Goal: Book appointment/travel/reservation

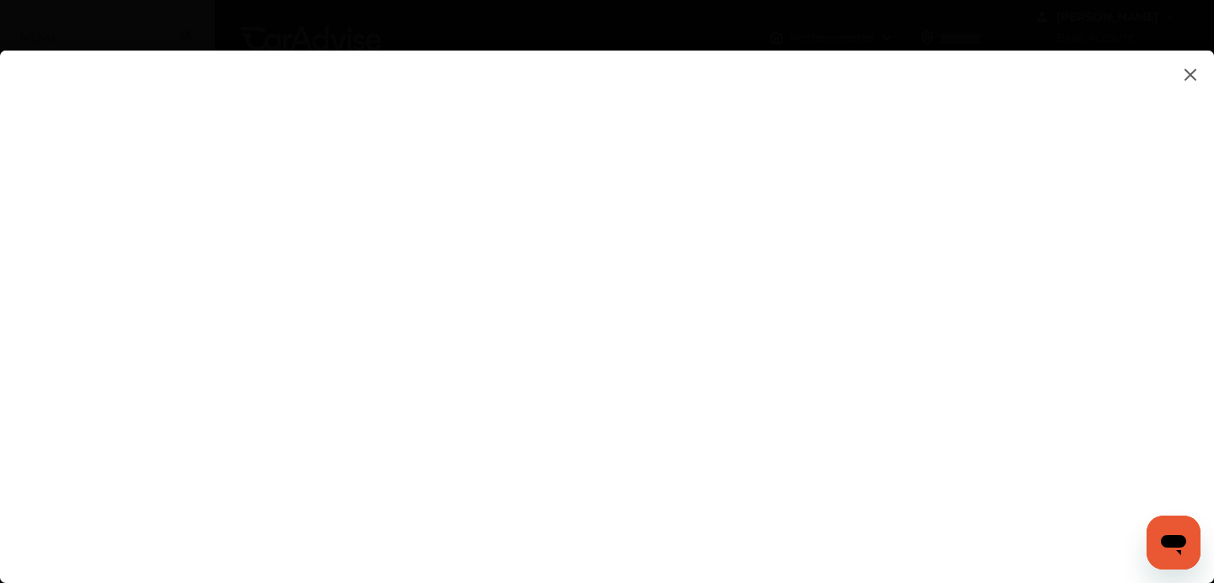
click at [1186, 79] on img at bounding box center [1190, 74] width 20 height 21
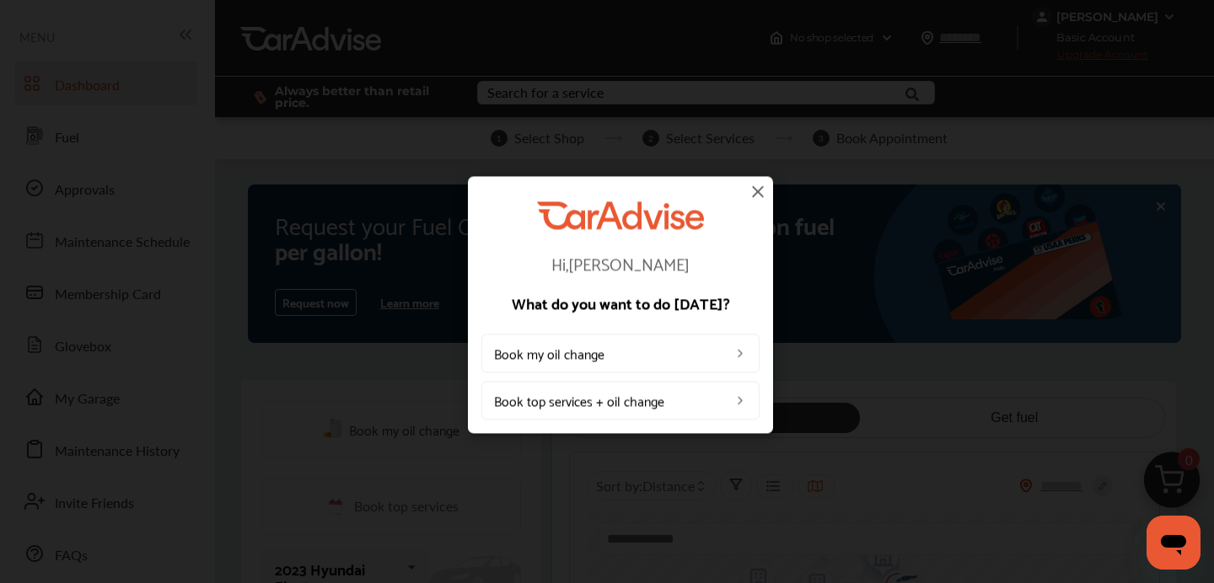
click at [759, 190] on img at bounding box center [758, 191] width 20 height 20
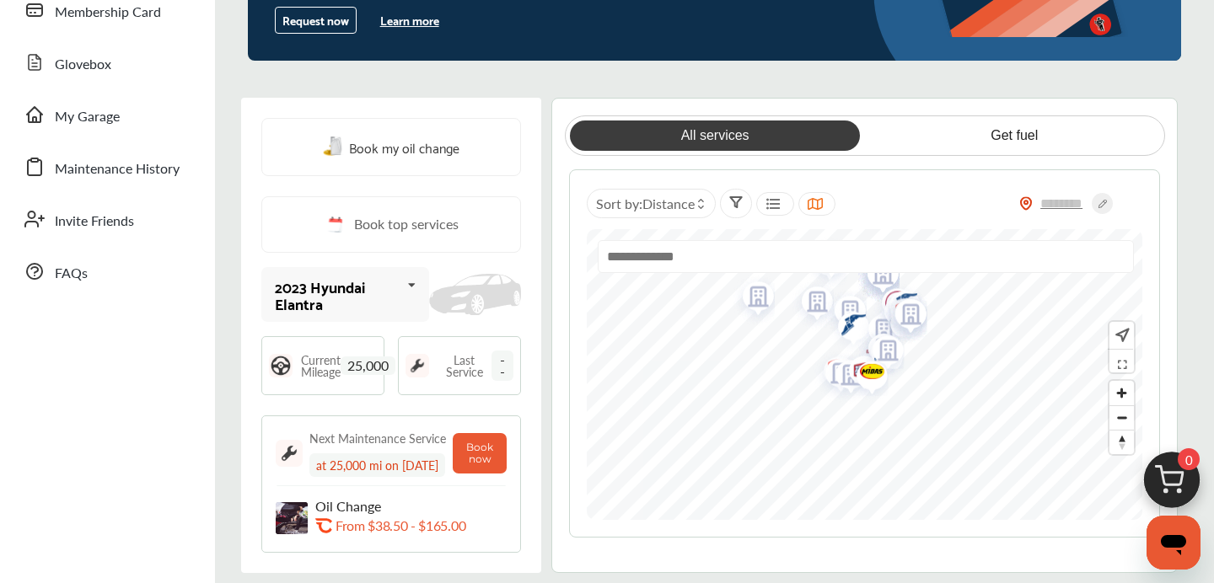
scroll to position [259, 0]
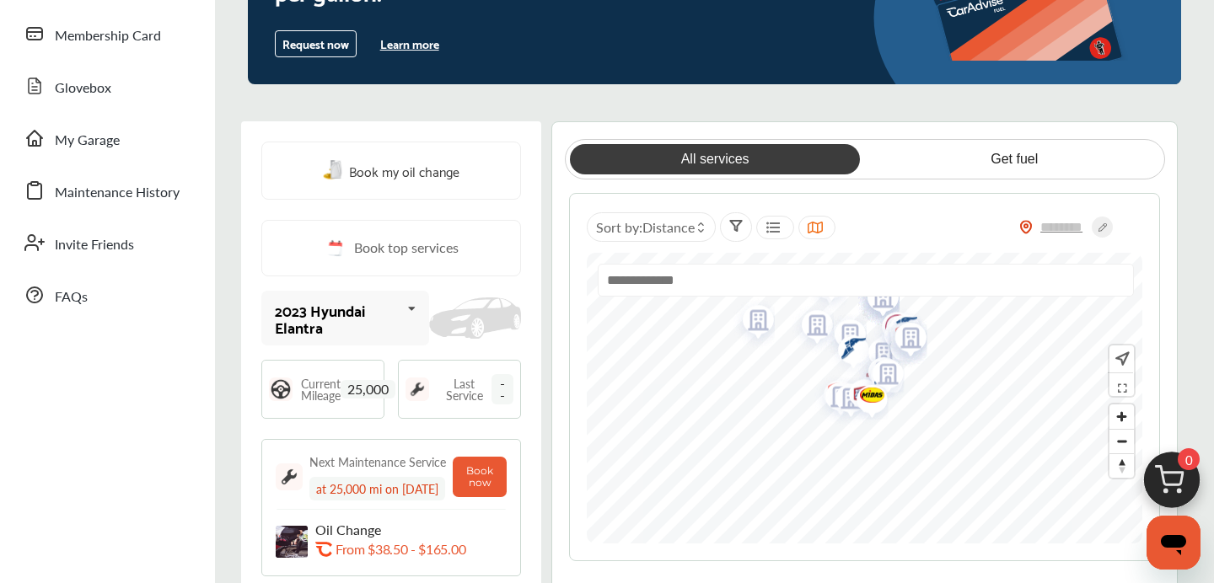
click at [427, 247] on span "Book top services" at bounding box center [406, 248] width 105 height 21
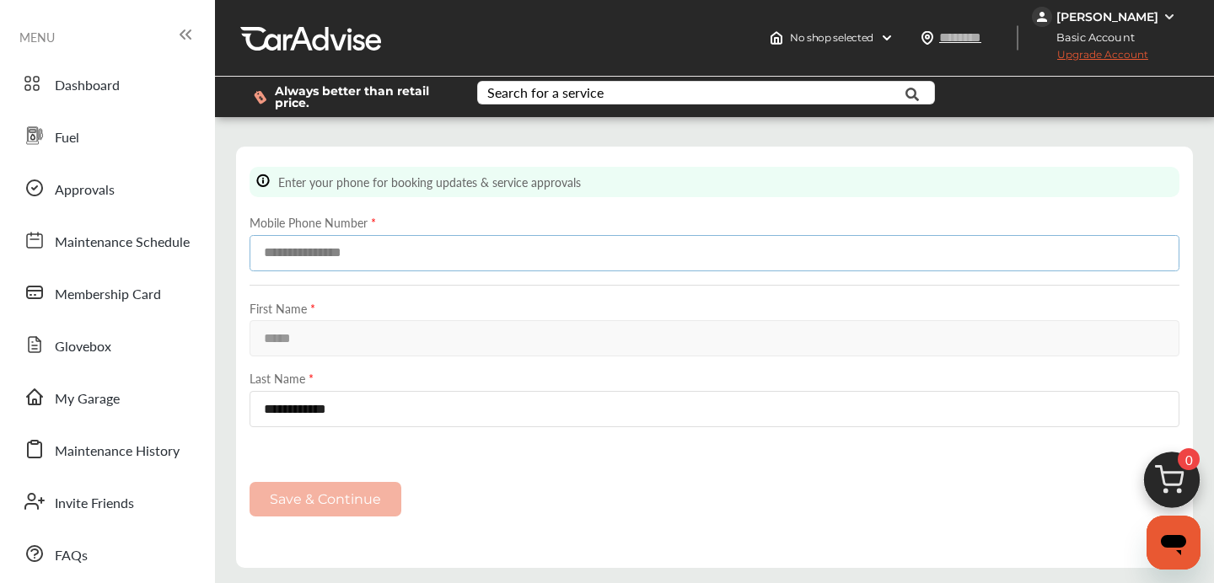
type input "**********"
click at [360, 507] on button "Save & Continue" at bounding box center [325, 499] width 152 height 35
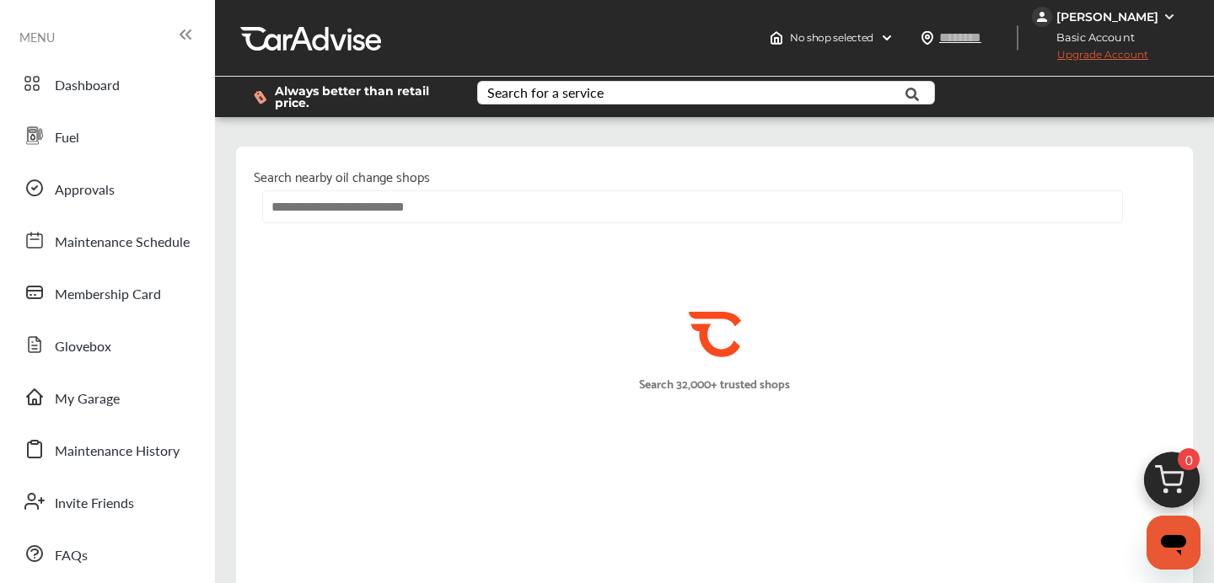
click at [530, 206] on input "text" at bounding box center [692, 206] width 861 height 33
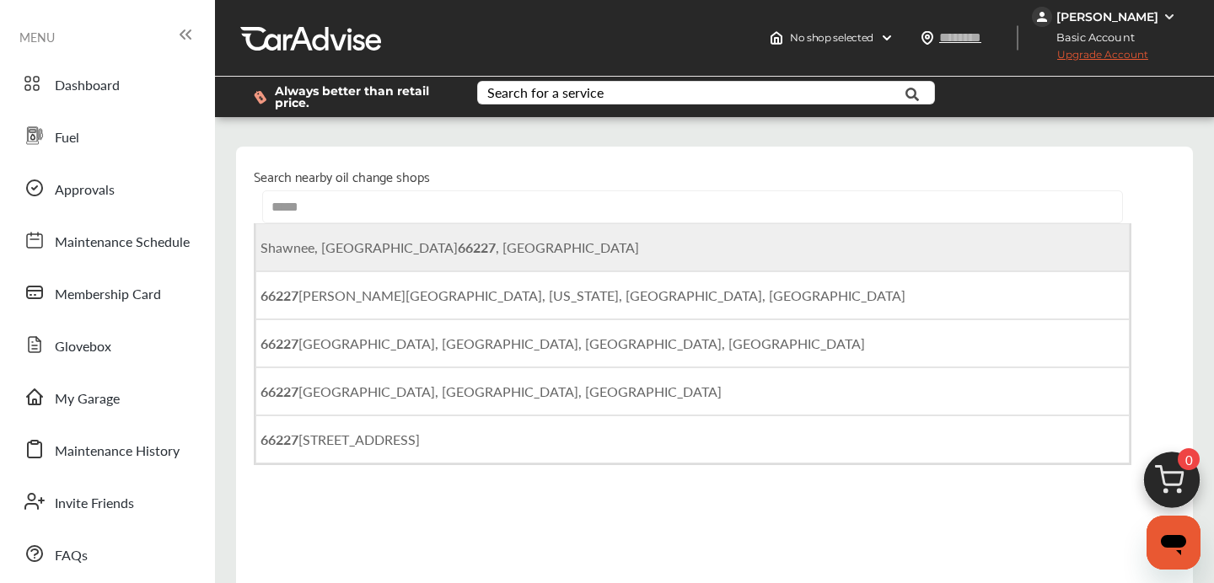
click at [519, 244] on li "[GEOGRAPHIC_DATA] , [GEOGRAPHIC_DATA]" at bounding box center [692, 247] width 874 height 48
type input "**********"
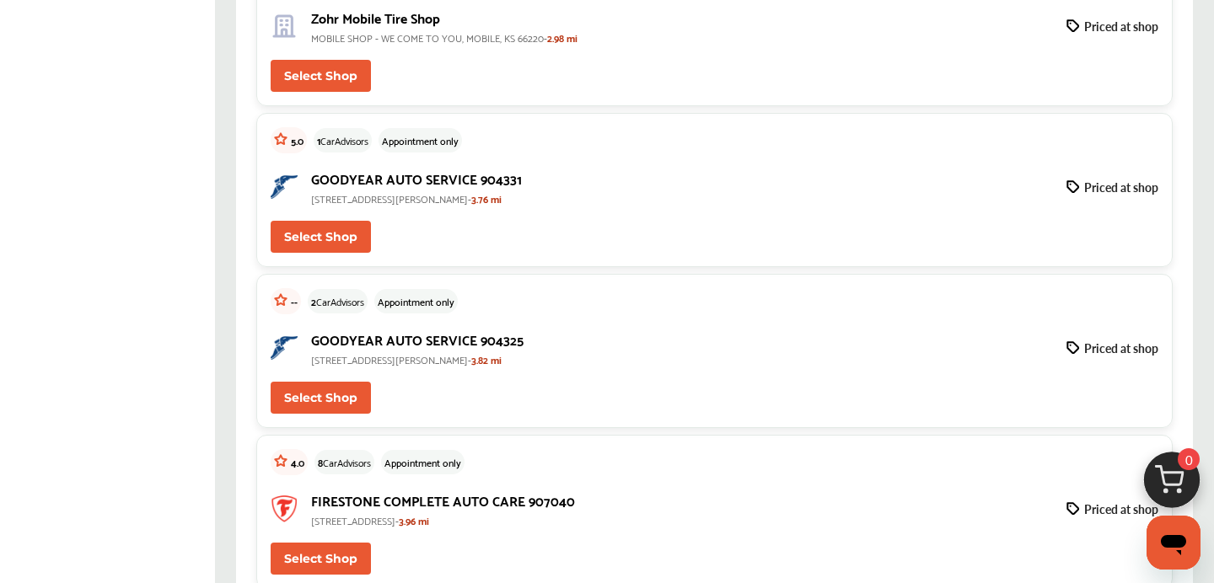
scroll to position [1020, 0]
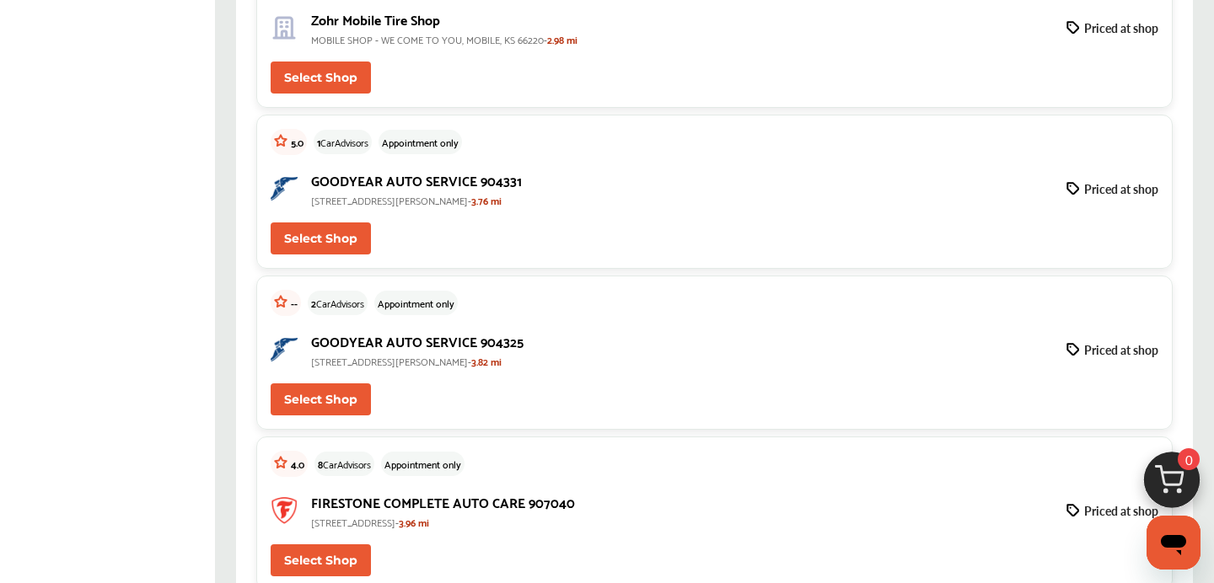
click at [330, 404] on button "Select Shop" at bounding box center [321, 399] width 100 height 32
type input "*****"
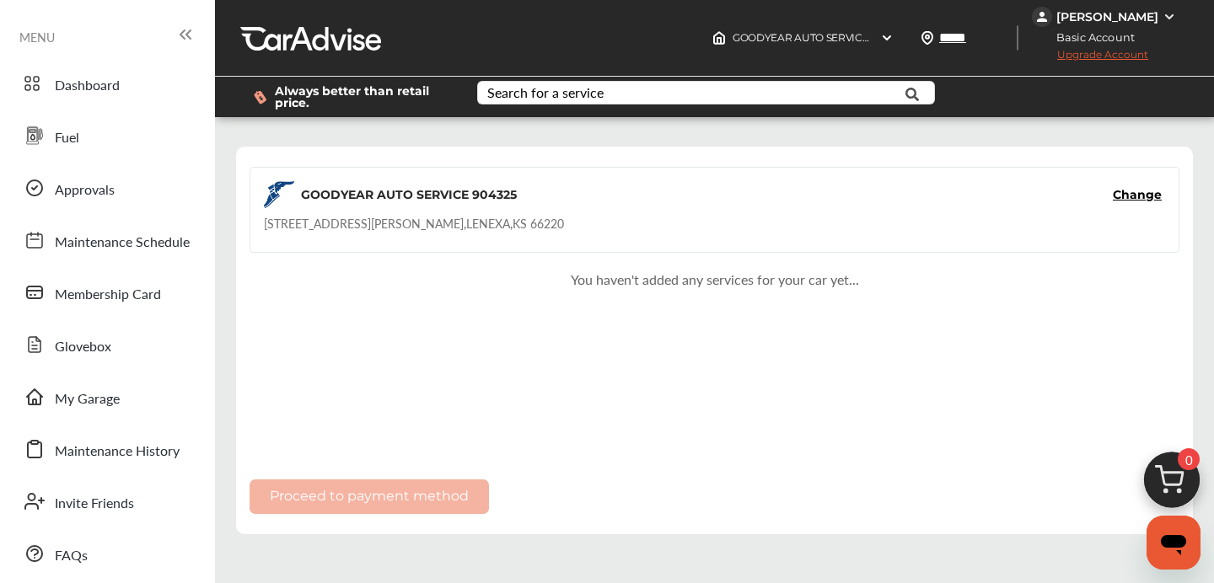
click at [683, 214] on div "GOODYEAR AUTO SERVICE 904325 Change [STREET_ADDRESS][PERSON_NAME]" at bounding box center [714, 210] width 930 height 86
click at [711, 96] on input "text" at bounding box center [693, 95] width 429 height 26
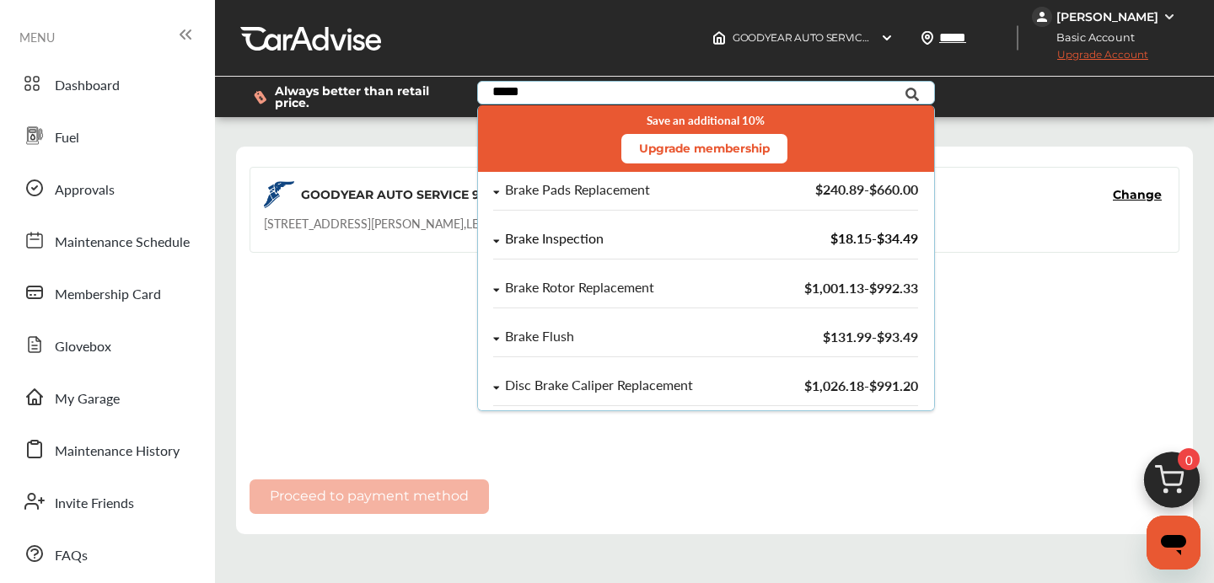
type input "*****"
click at [501, 240] on div "Brake Inspection" at bounding box center [621, 239] width 255 height 14
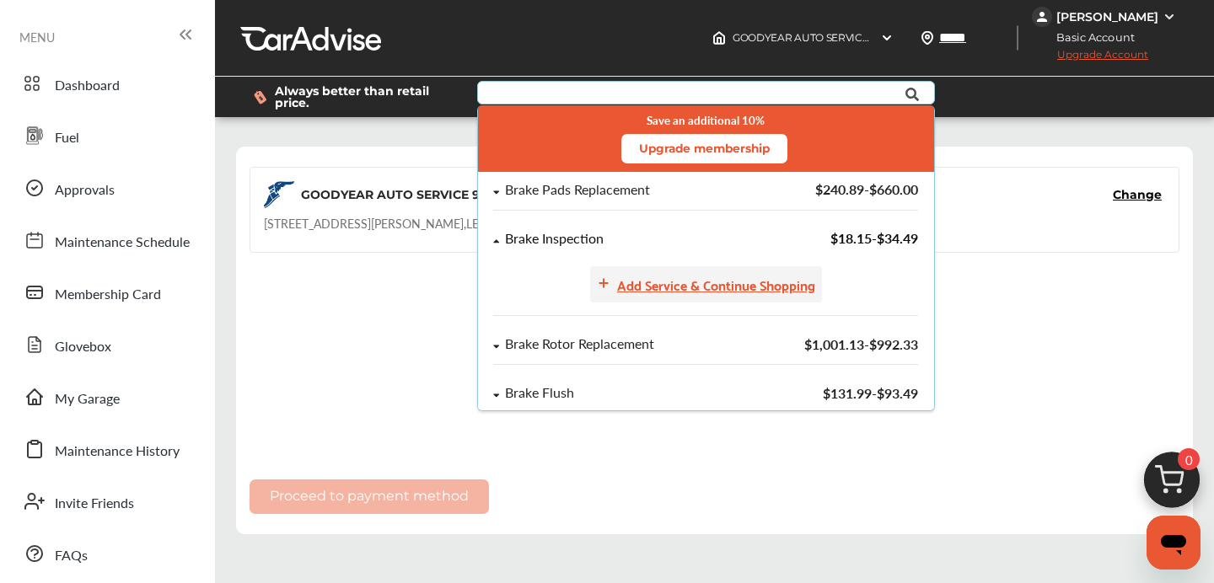
click at [781, 284] on div "Add Service & Continue Shopping" at bounding box center [716, 284] width 198 height 23
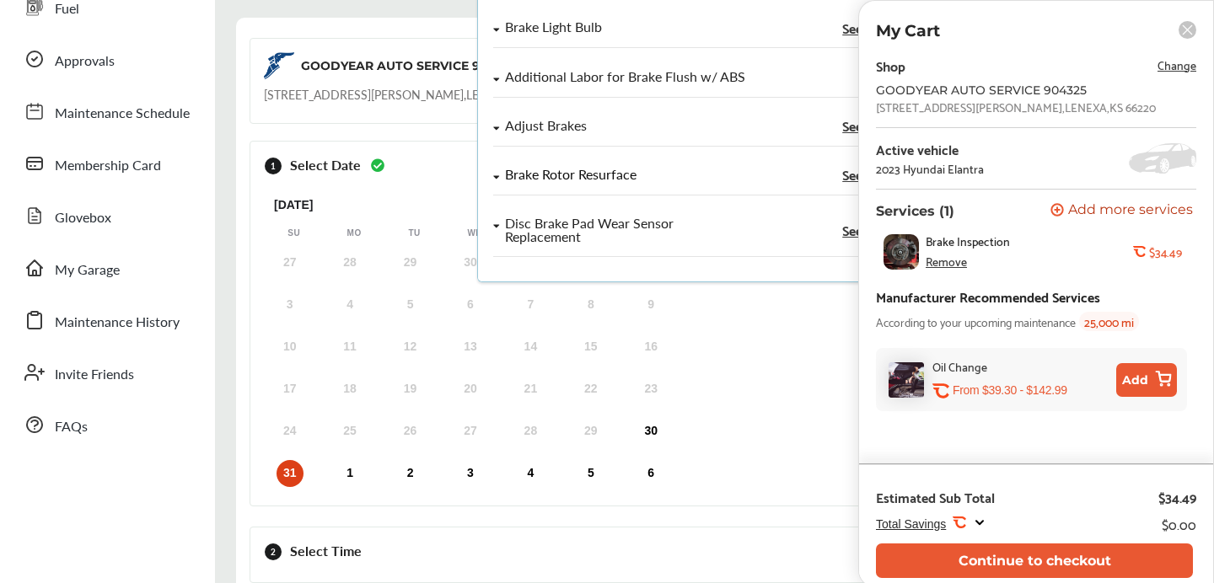
scroll to position [342, 0]
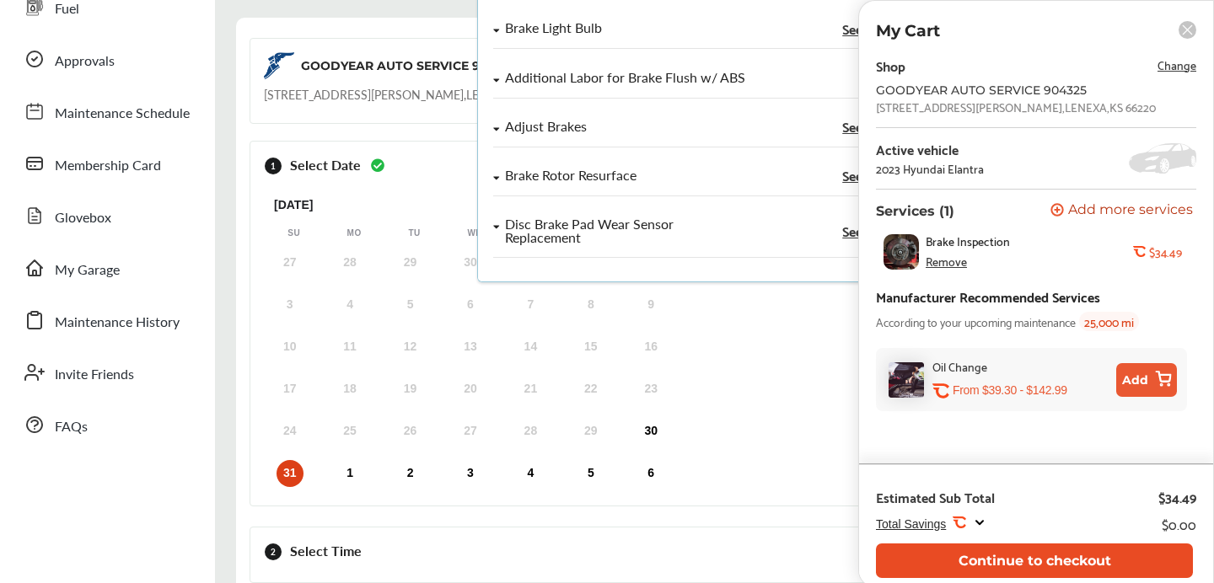
click at [1072, 568] on button "Continue to checkout" at bounding box center [1034, 561] width 317 height 35
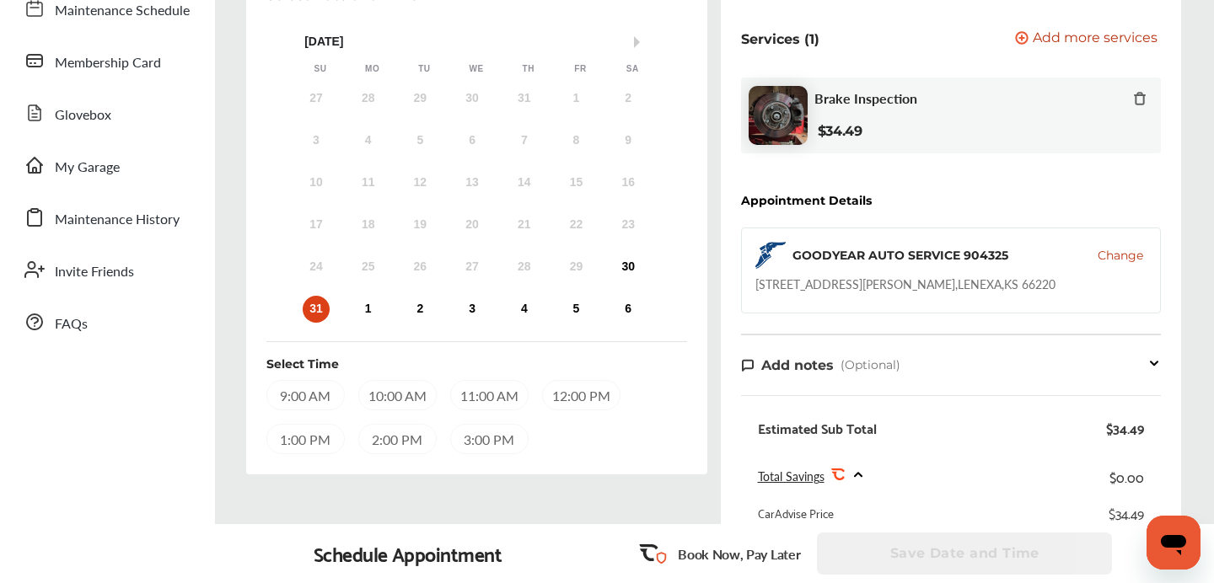
scroll to position [251, 0]
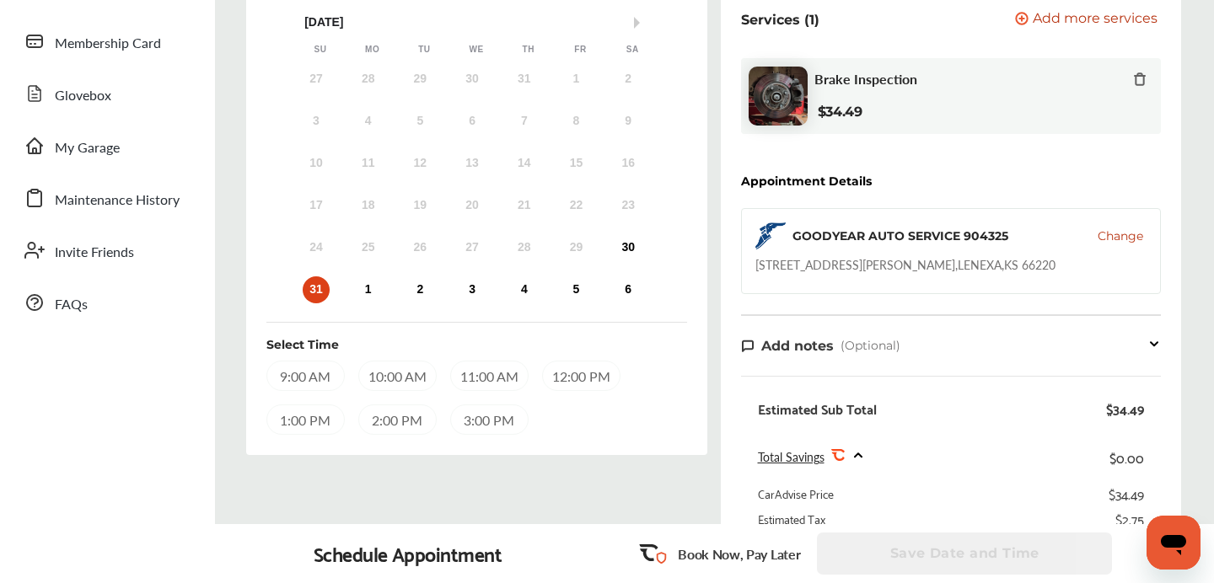
click at [292, 423] on div "1:00 PM" at bounding box center [305, 420] width 78 height 30
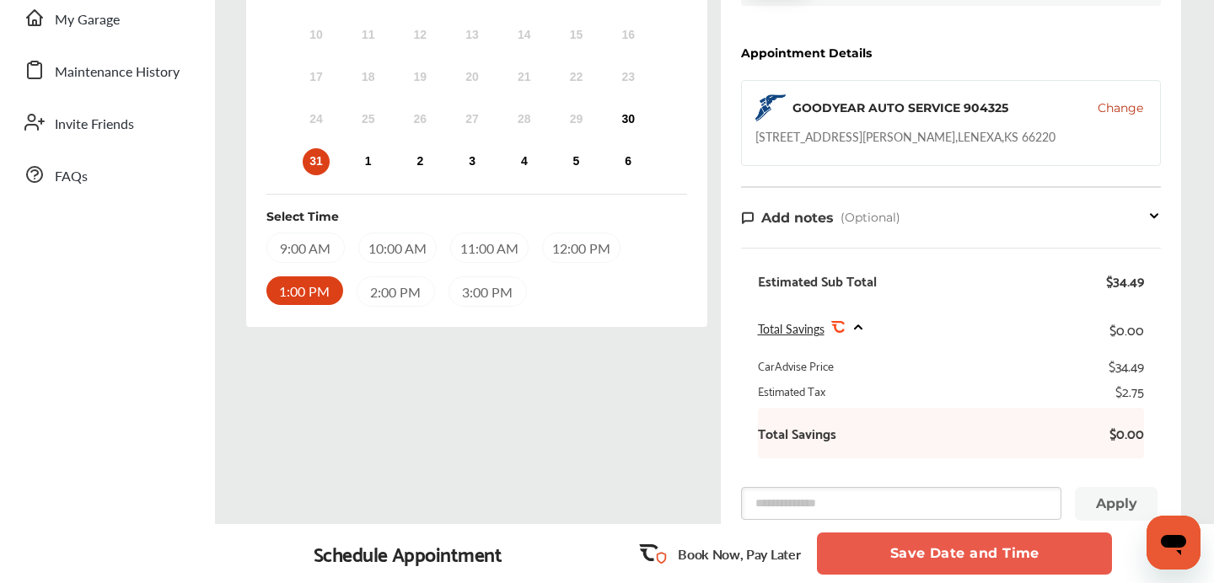
scroll to position [410, 0]
